Goal: Information Seeking & Learning: Learn about a topic

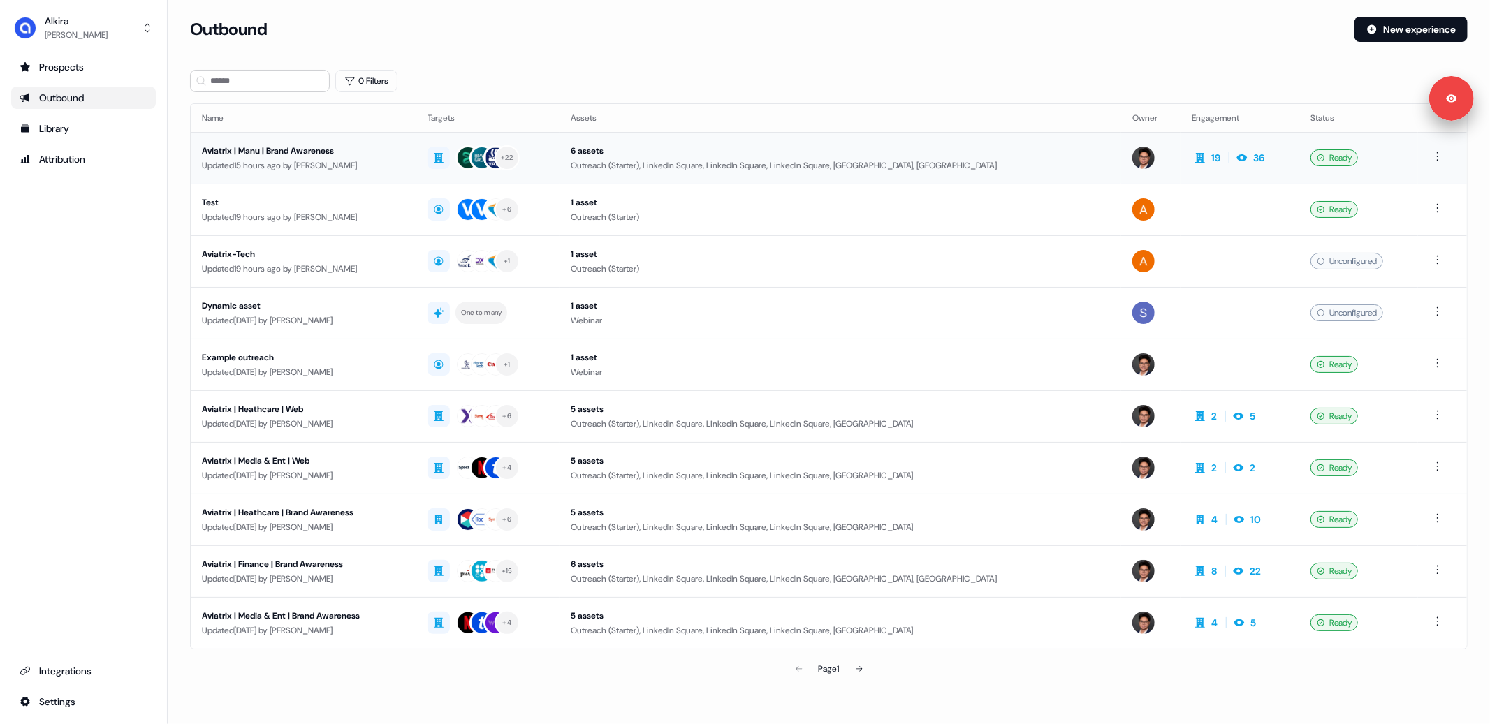
click at [374, 175] on td "Aviatrix | Manu | Brand Awareness Updated 15 hours ago by [PERSON_NAME]" at bounding box center [304, 158] width 226 height 52
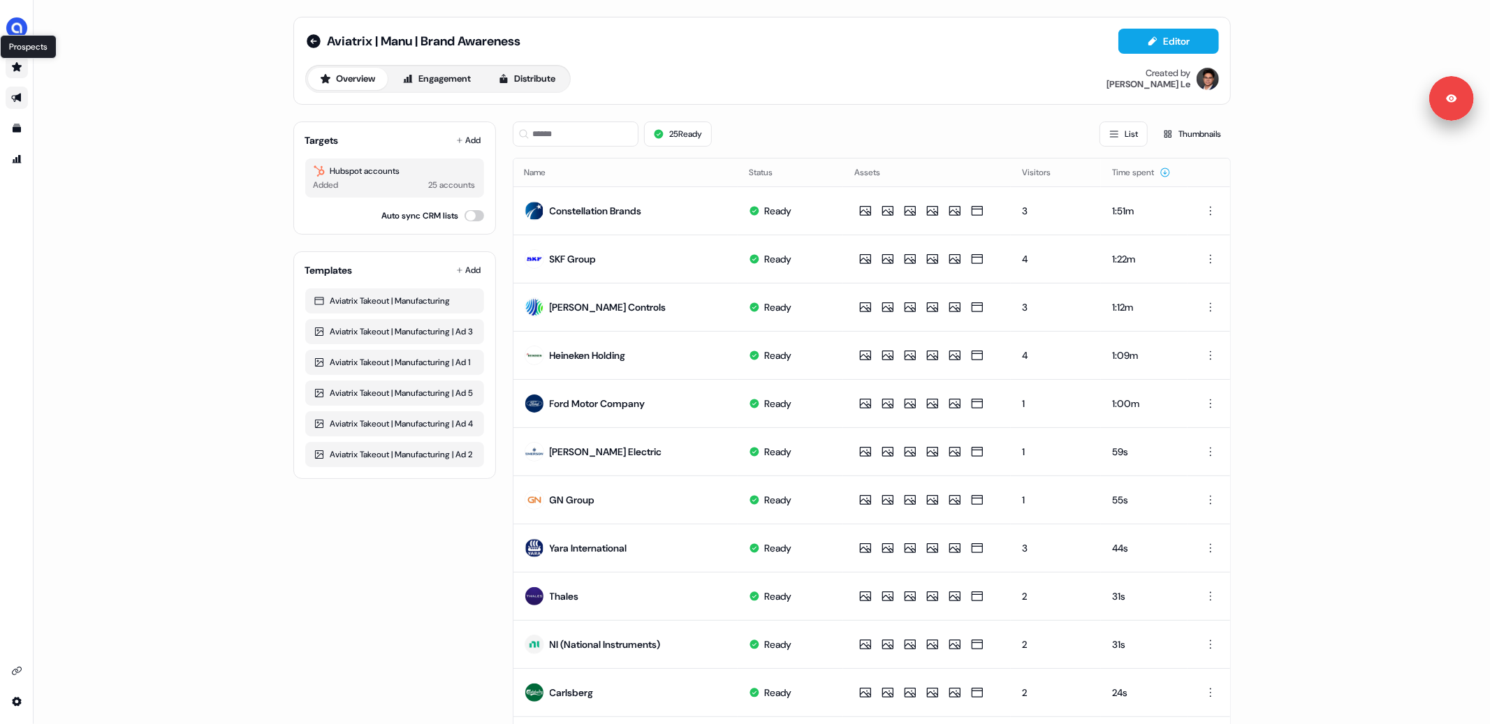
click at [20, 69] on icon "Go to prospects" at bounding box center [16, 66] width 11 height 11
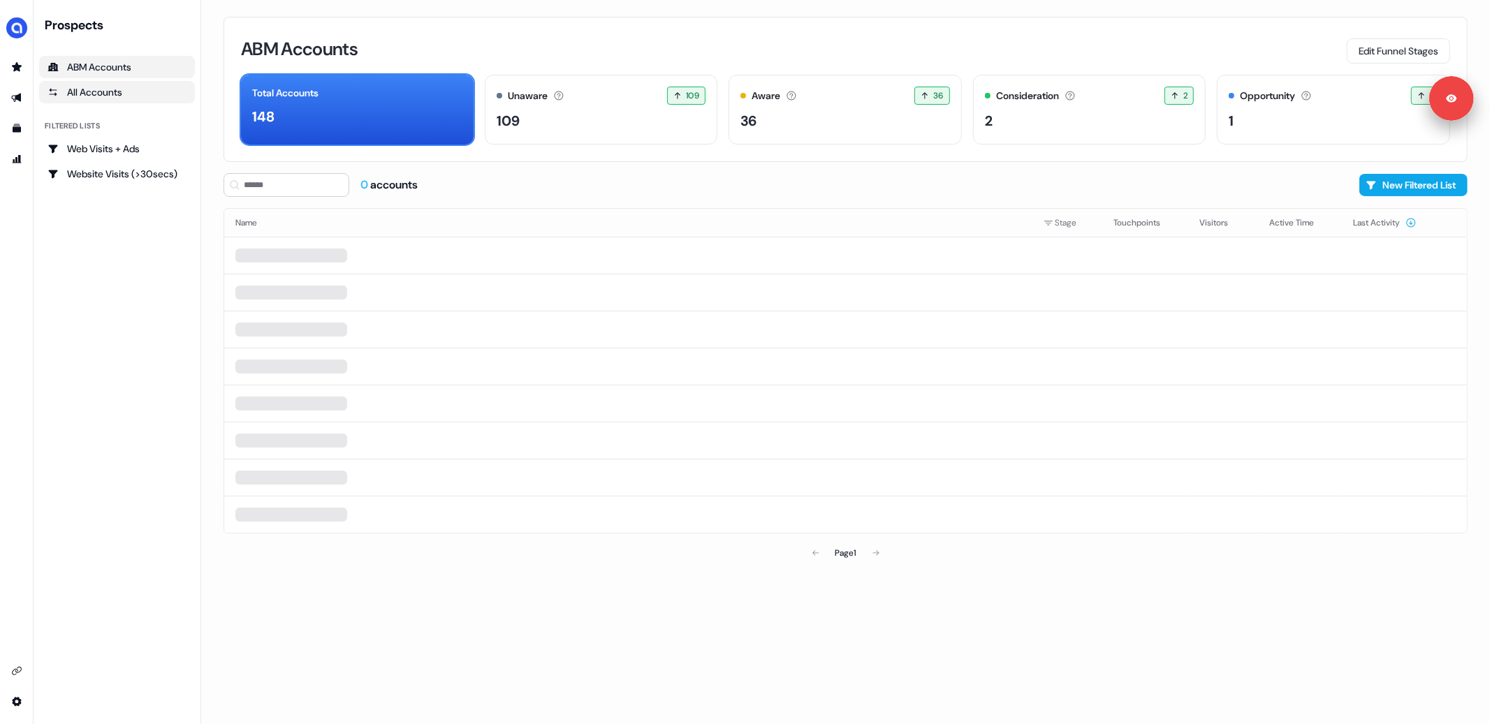
click at [103, 98] on div "All Accounts" at bounding box center [116, 92] width 139 height 14
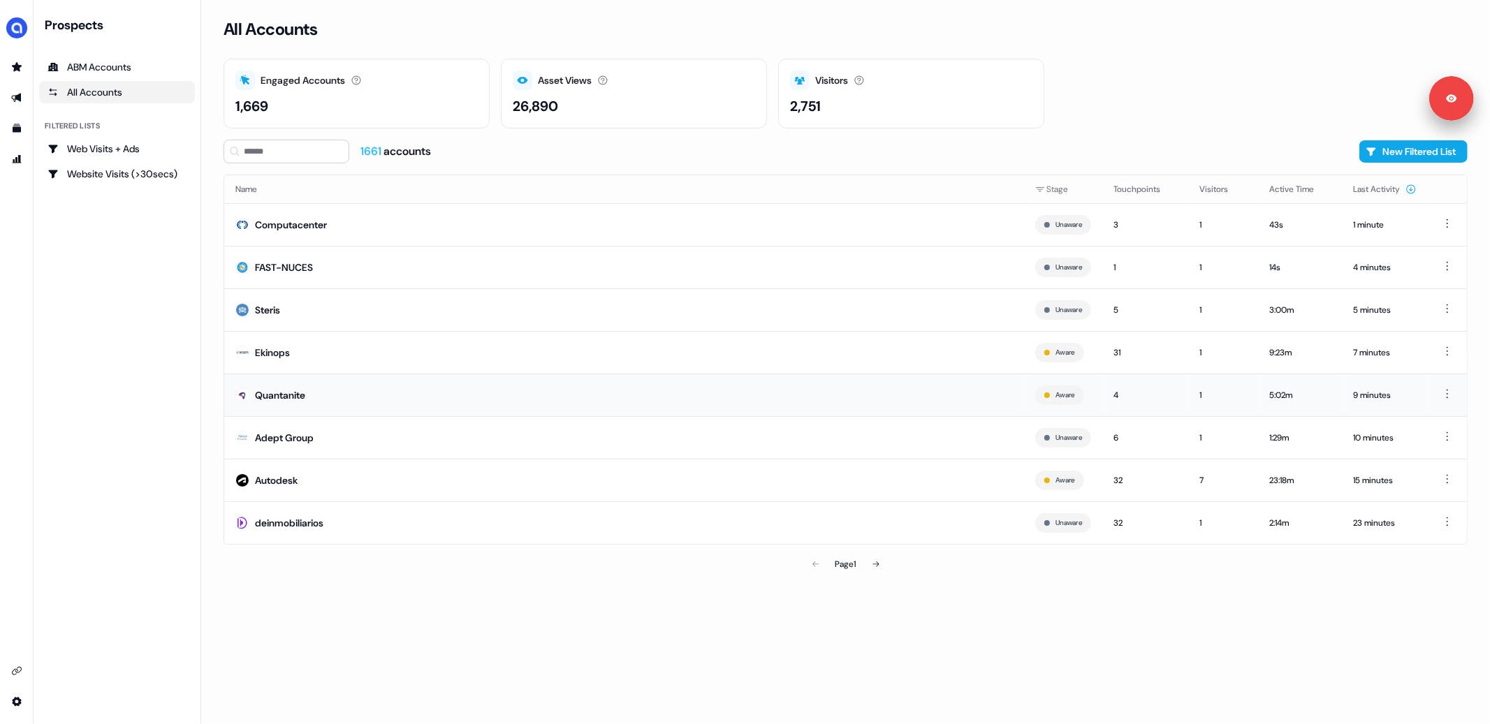
click at [435, 400] on td "Quantanite" at bounding box center [624, 395] width 800 height 43
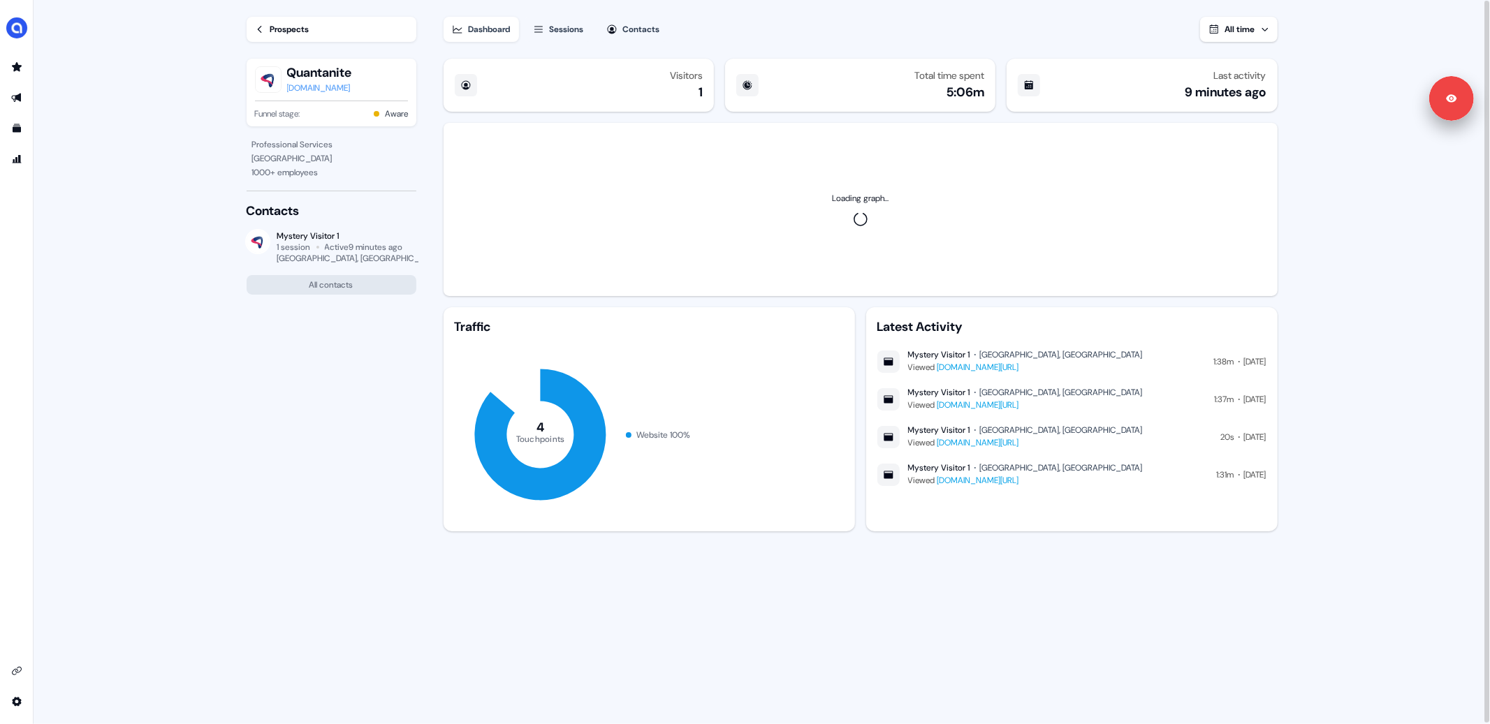
click at [1019, 367] on link "[DOMAIN_NAME][URL]" at bounding box center [978, 367] width 82 height 11
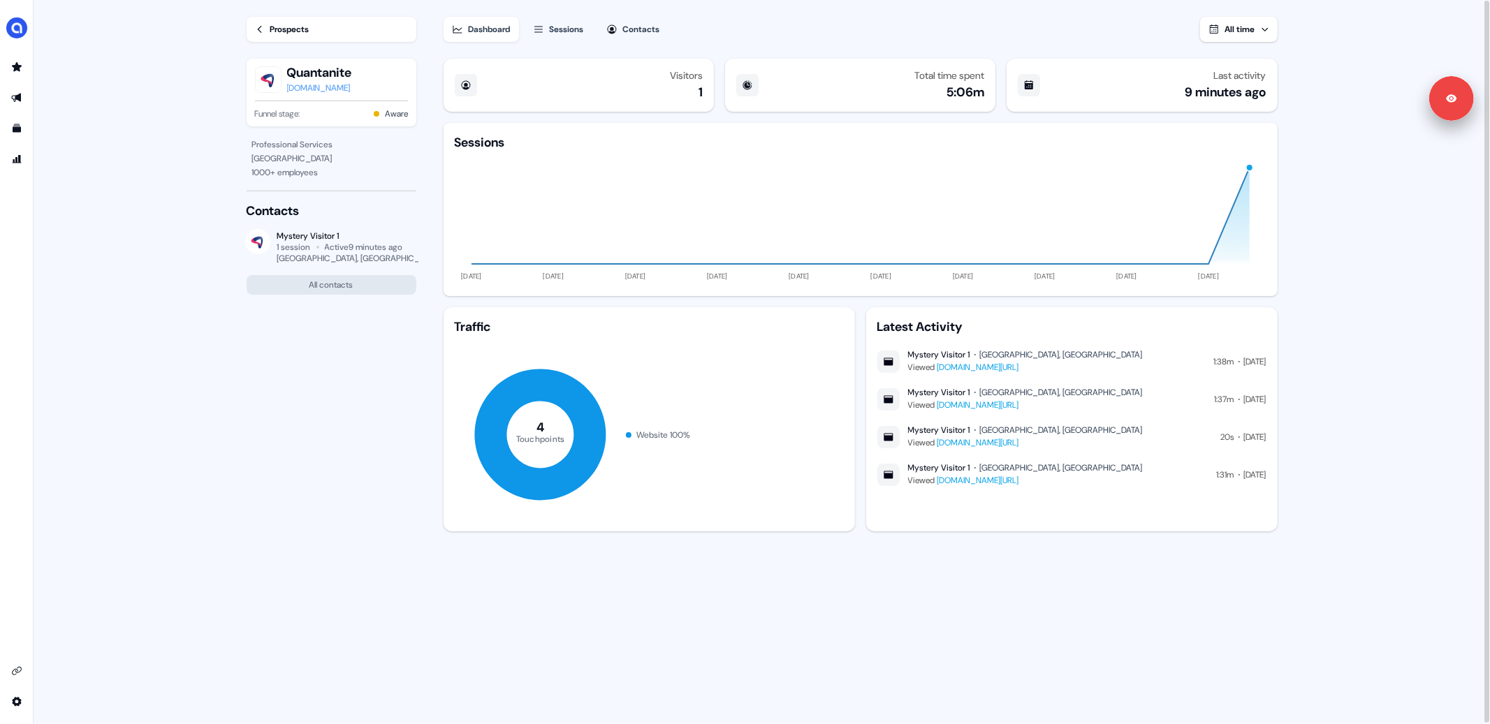
click at [307, 29] on div "Prospects" at bounding box center [289, 29] width 39 height 14
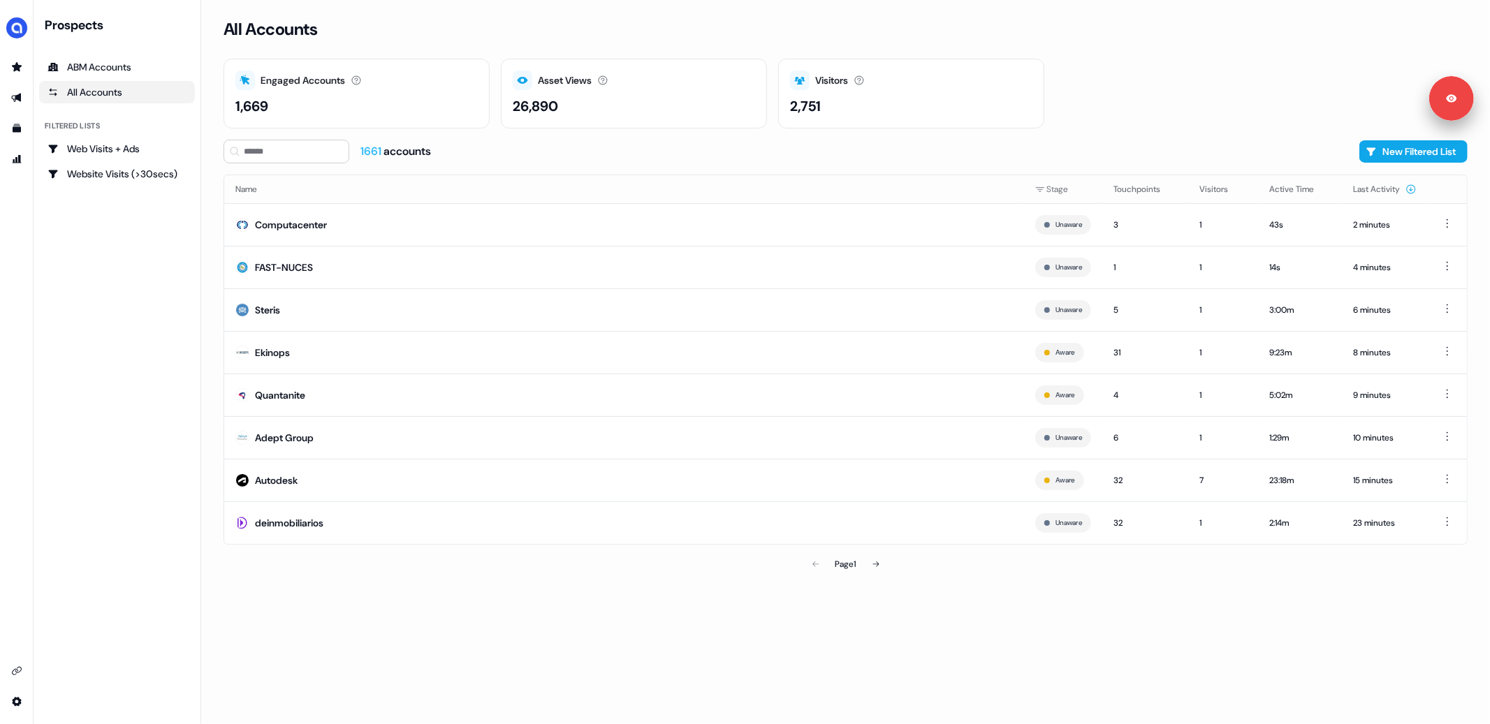
click at [213, 256] on div "All Accounts Engaged Accounts Accounts that have interacted with an asset. 1,66…" at bounding box center [845, 362] width 1289 height 724
click at [115, 262] on div "Prospects ABM Accounts All Accounts Filtered lists Web Visits + Ads Website Vis…" at bounding box center [117, 362] width 156 height 691
click at [22, 27] on img "side nav menu" at bounding box center [17, 28] width 22 height 22
click at [52, 117] on div "Logout" at bounding box center [72, 115] width 133 height 25
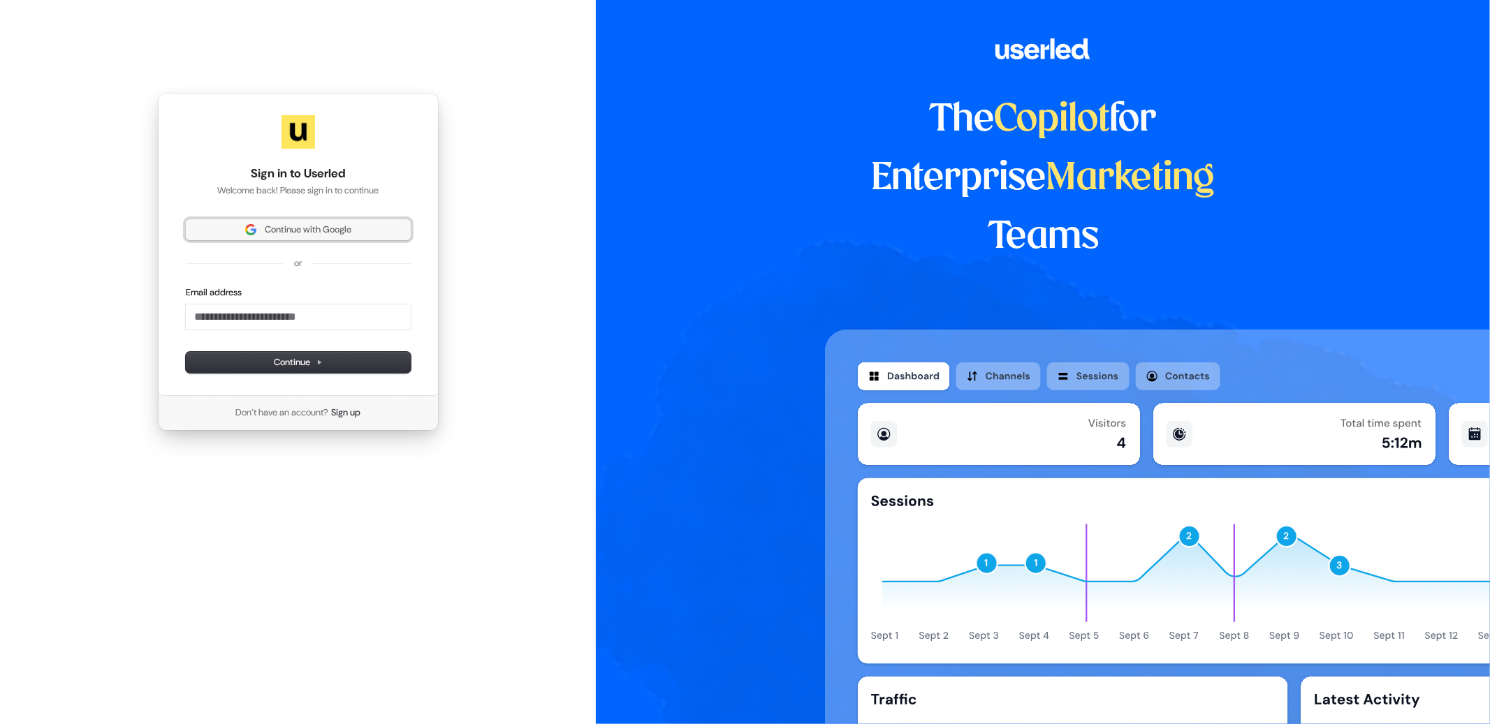
click at [306, 233] on span "Continue with Google" at bounding box center [308, 230] width 87 height 13
